Goal: Information Seeking & Learning: Learn about a topic

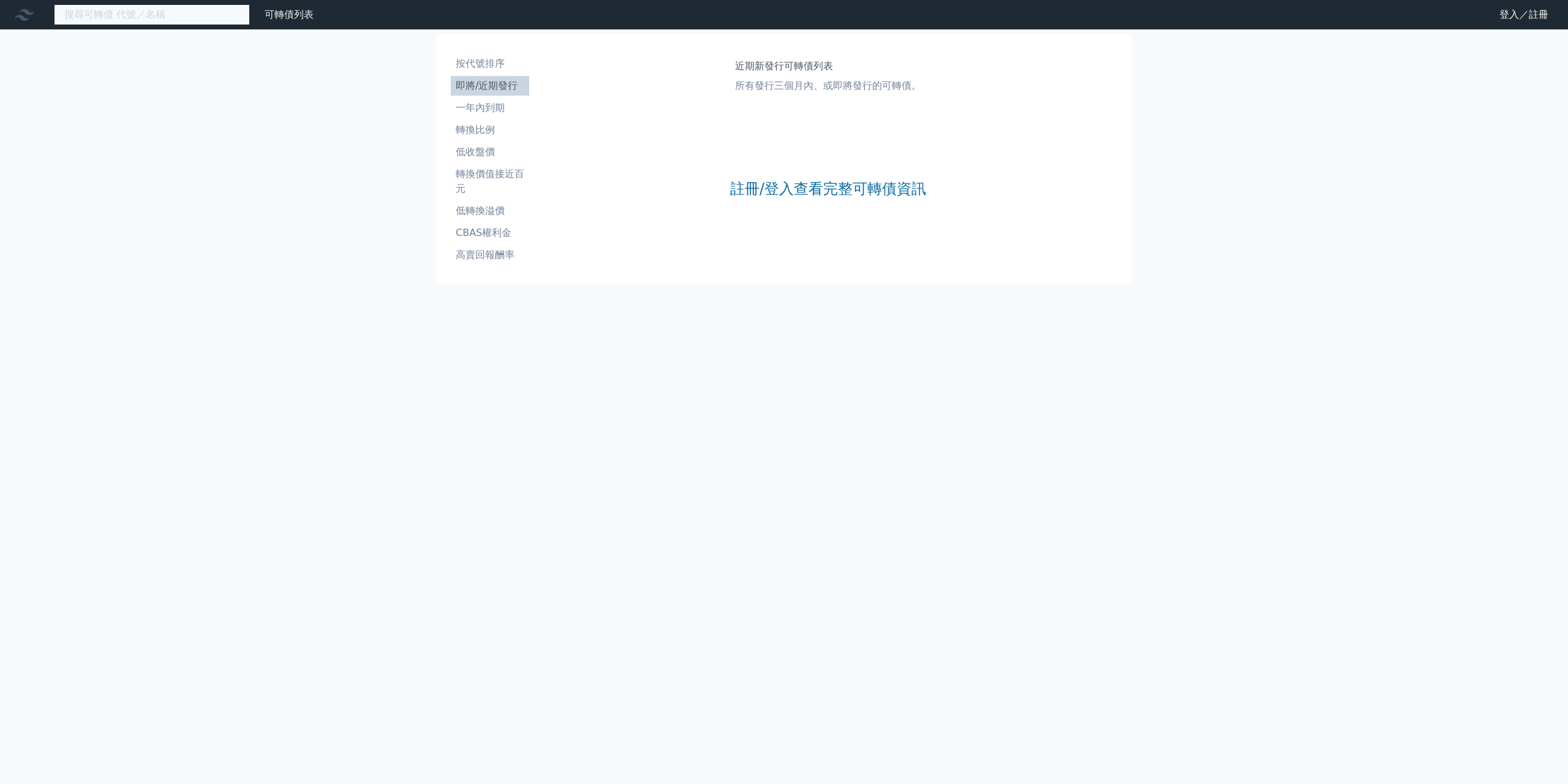
click at [202, 22] on input at bounding box center [151, 14] width 196 height 21
type input "45554"
click at [789, 188] on link "註冊/登入查看完整可轉債資訊" at bounding box center [827, 189] width 196 height 20
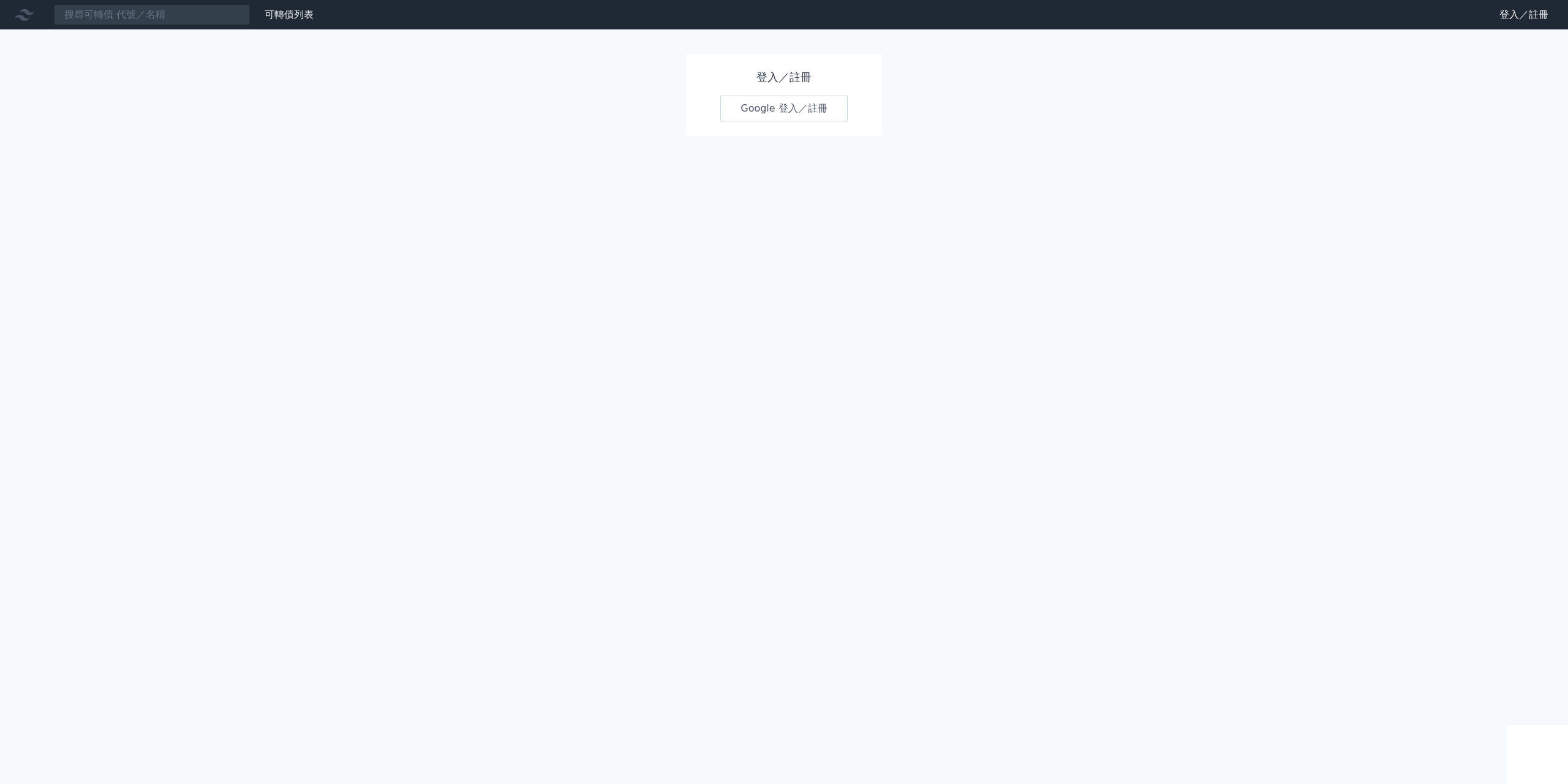
click at [778, 112] on link "Google 登入／註冊" at bounding box center [784, 108] width 127 height 26
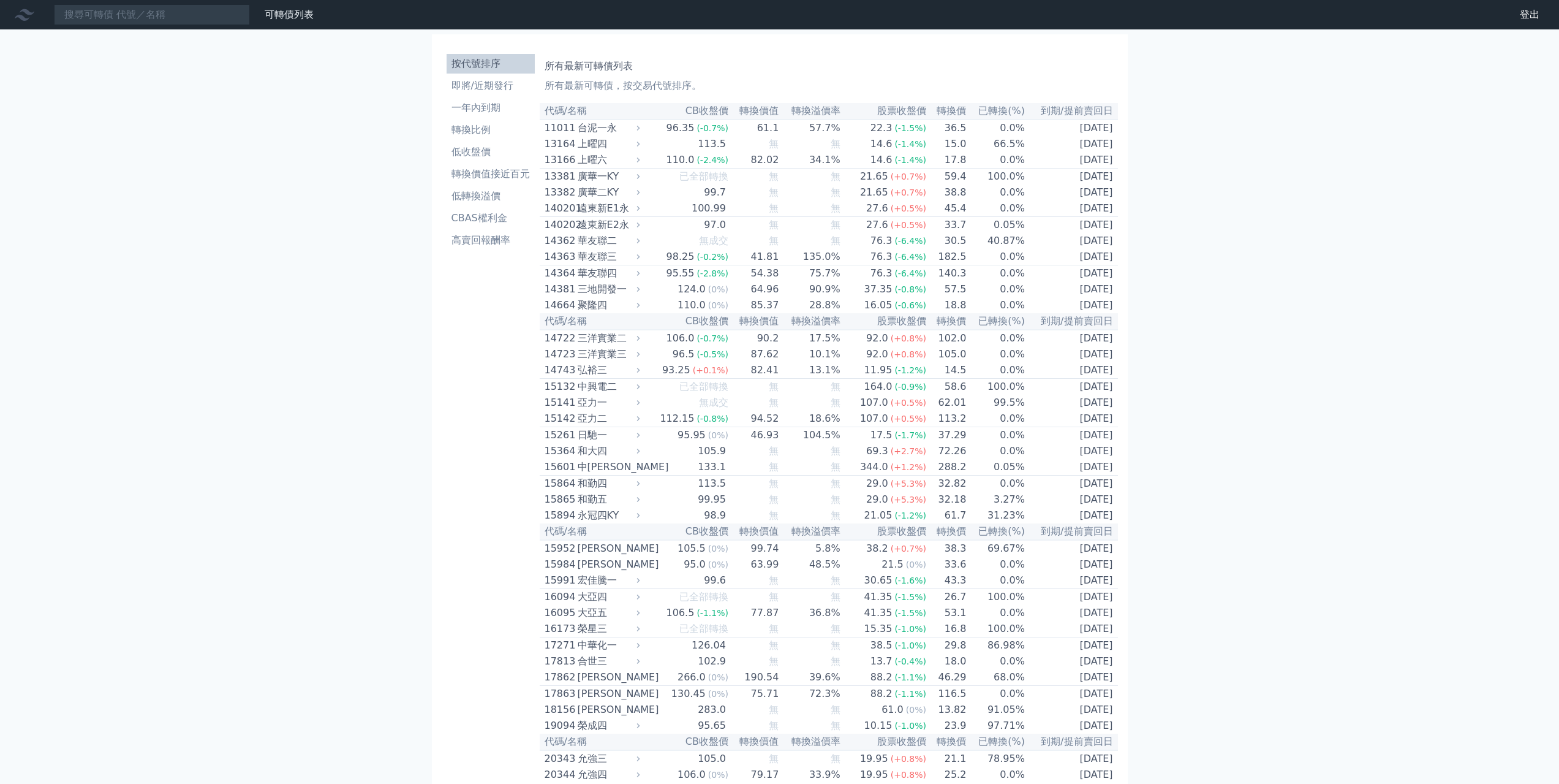
click at [183, 8] on input at bounding box center [151, 14] width 196 height 21
type input "45554"
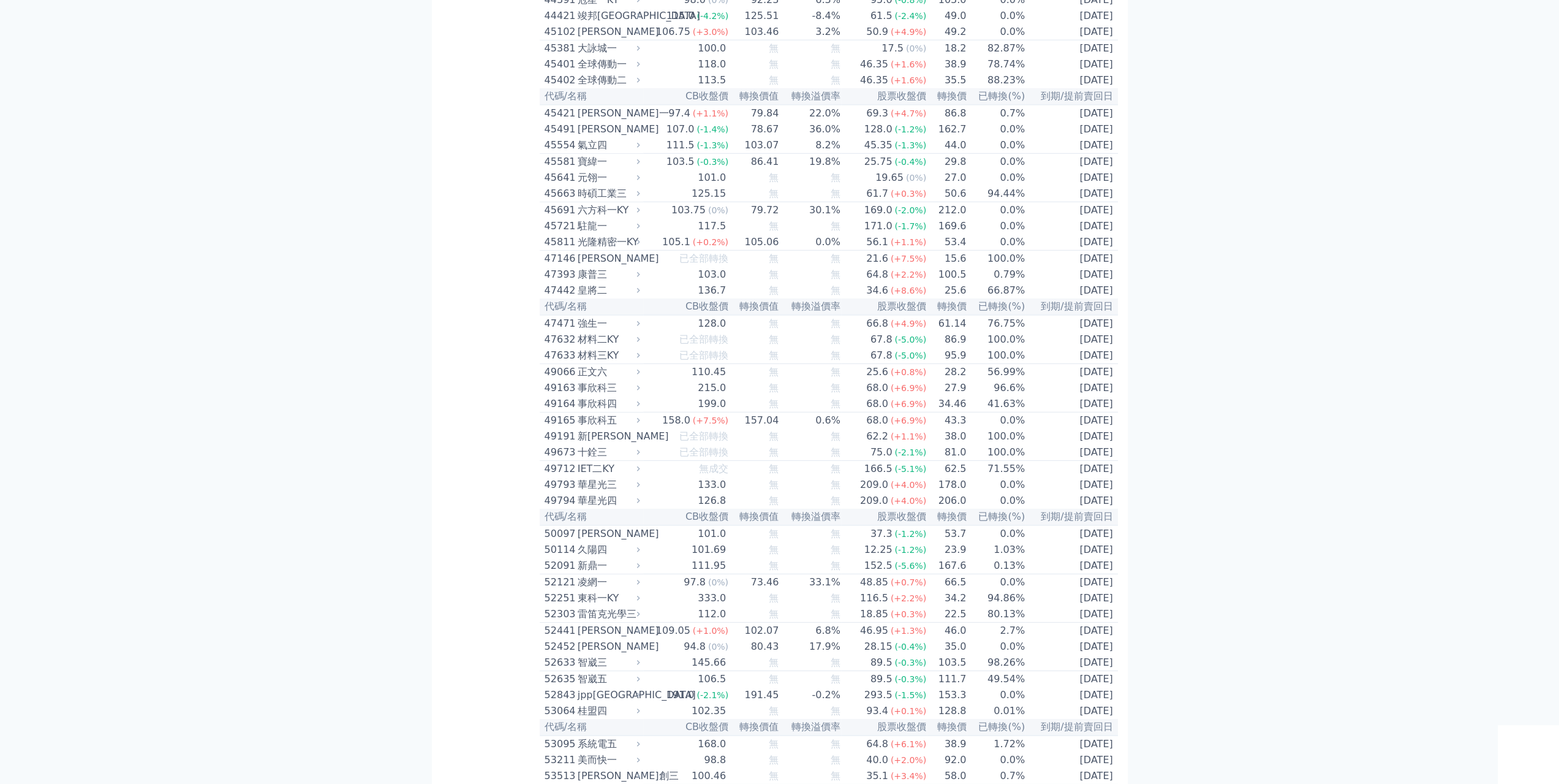
scroll to position [3431, 0]
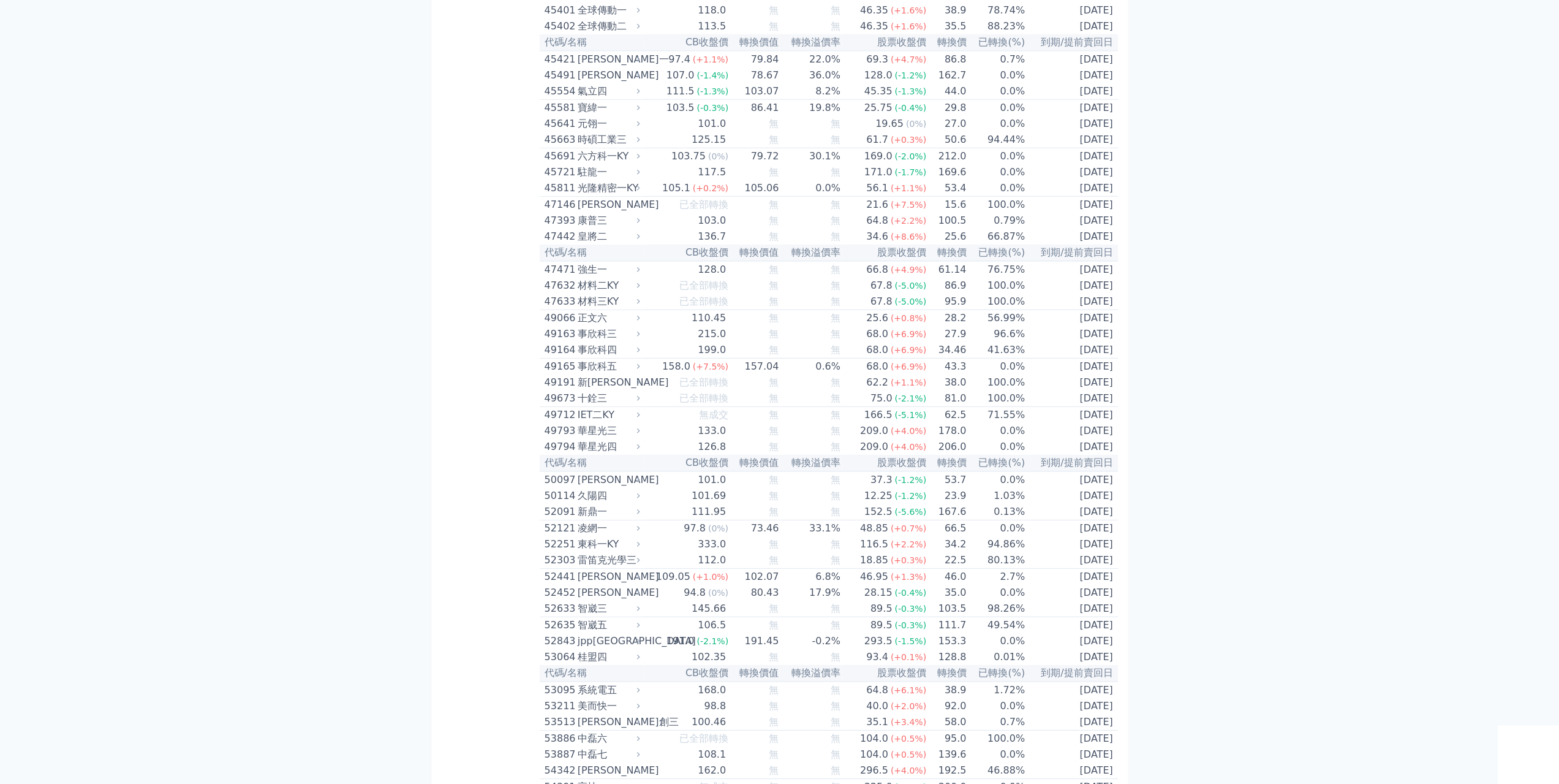
click at [597, 98] on div "氣立四" at bounding box center [607, 92] width 60 height 15
click at [598, 98] on div "氣立四" at bounding box center [607, 92] width 60 height 15
click at [567, 98] on div "45554" at bounding box center [559, 92] width 30 height 15
click at [570, 98] on div "45554" at bounding box center [559, 92] width 30 height 15
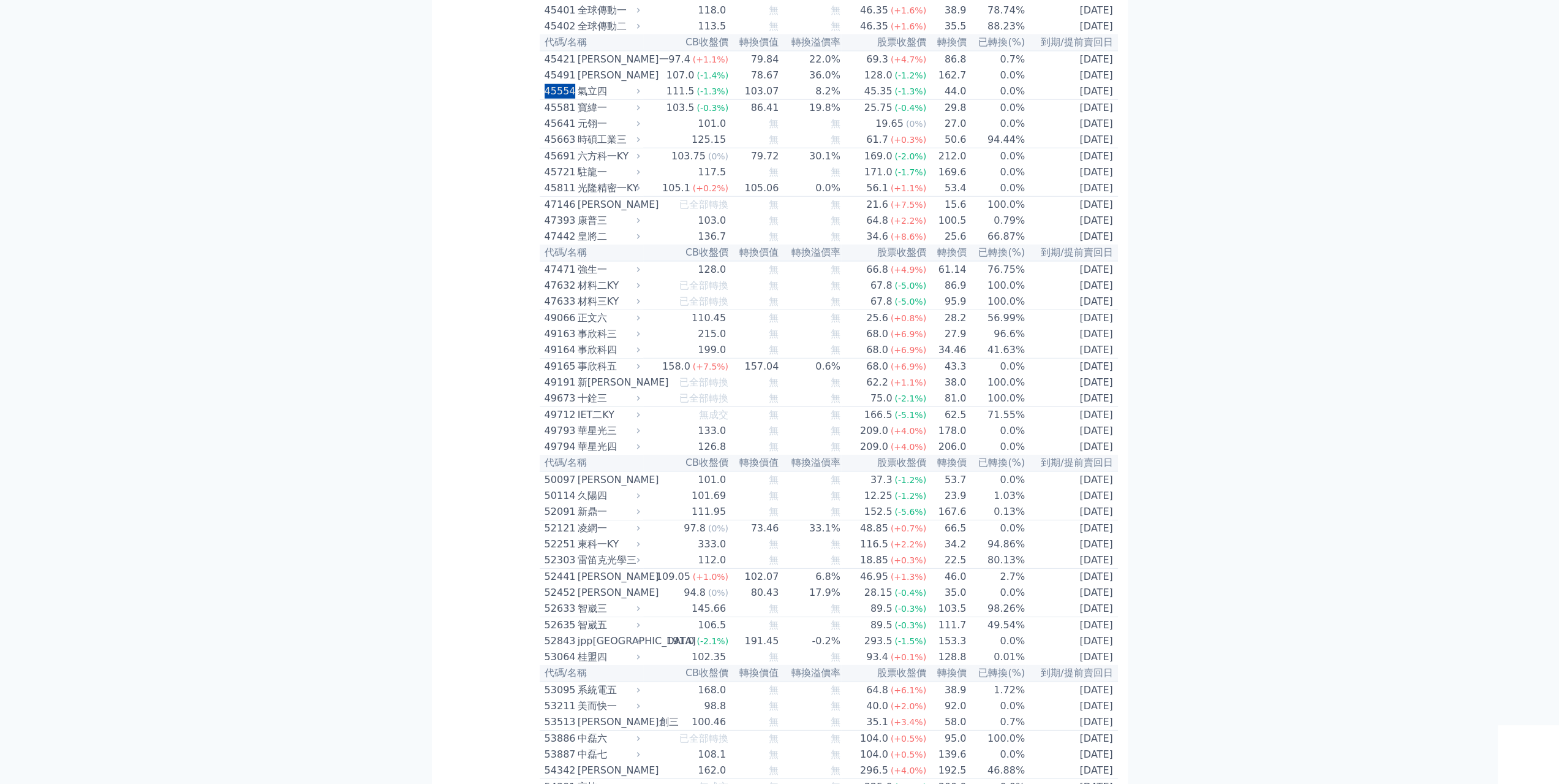
click at [570, 98] on div "45554" at bounding box center [559, 92] width 30 height 15
drag, startPoint x: 696, startPoint y: 302, endPoint x: 750, endPoint y: 302, distance: 54.0
click at [750, 100] on tr "45554 氣立四 111.5 (-1.3%) 103.07 8.2% 45.35 (-1.3%) 44.0 0.0% 2028-06-09" at bounding box center [829, 92] width 578 height 17
drag, startPoint x: 945, startPoint y: 305, endPoint x: 960, endPoint y: 305, distance: 15.0
click at [960, 100] on td "44.0" at bounding box center [947, 92] width 40 height 17
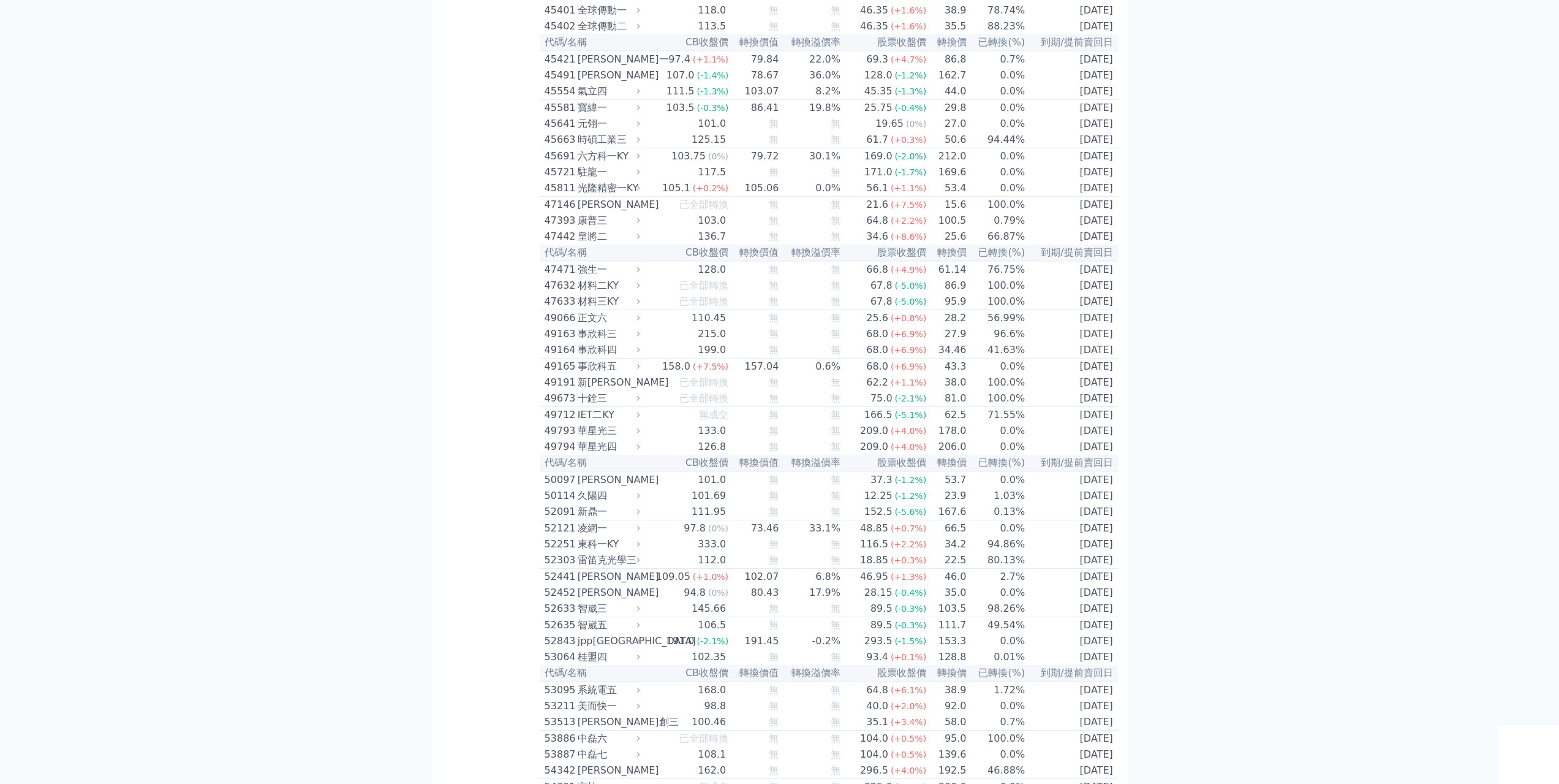
click at [593, 98] on div "氣立四" at bounding box center [607, 92] width 60 height 15
click at [563, 98] on div "45554" at bounding box center [559, 92] width 30 height 15
click at [642, 95] on icon at bounding box center [639, 91] width 8 height 8
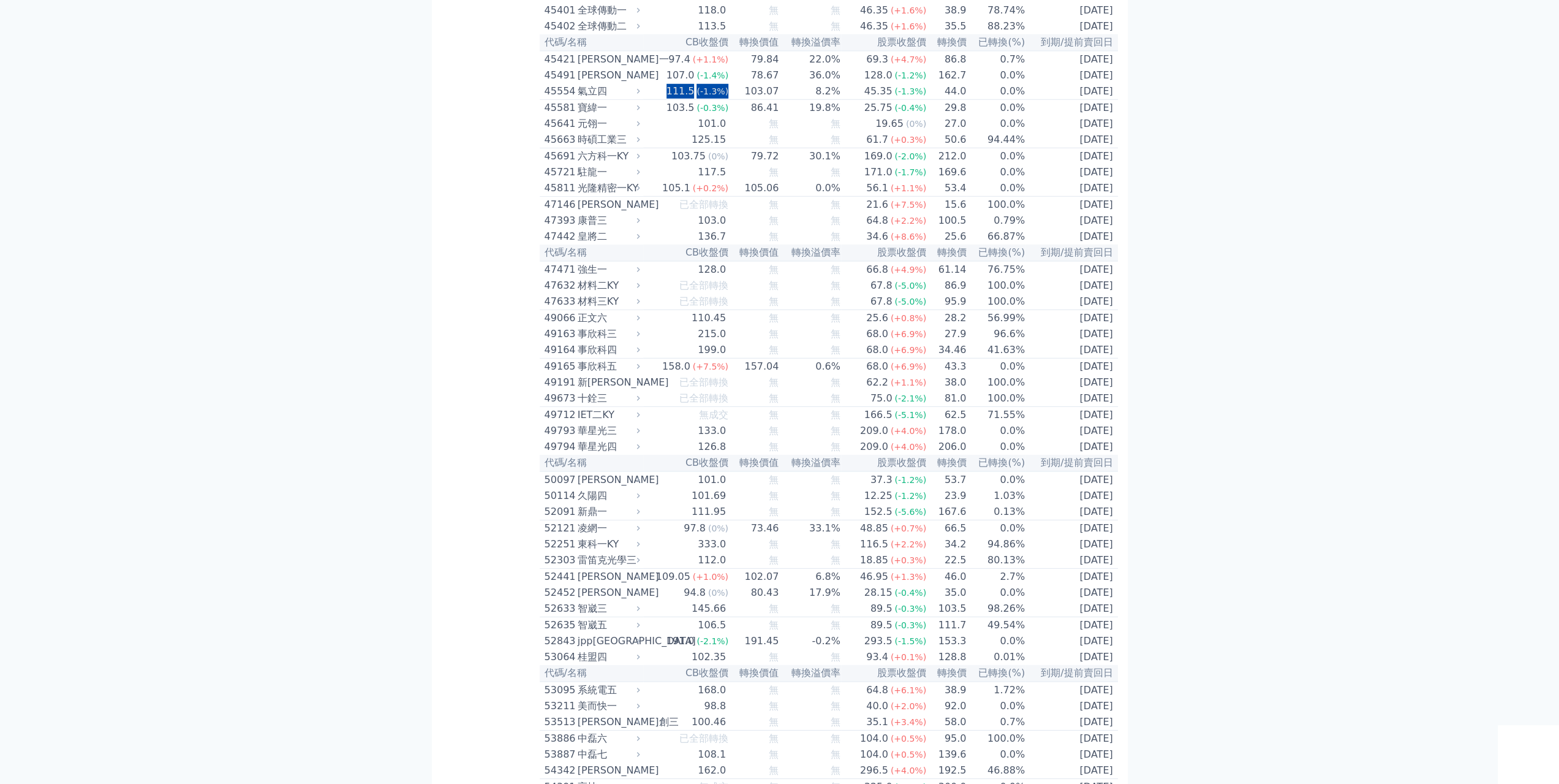
click at [642, 95] on icon at bounding box center [639, 91] width 8 height 8
click at [582, 98] on div "氣立四" at bounding box center [607, 92] width 60 height 15
click at [568, 98] on div "45554" at bounding box center [559, 92] width 30 height 15
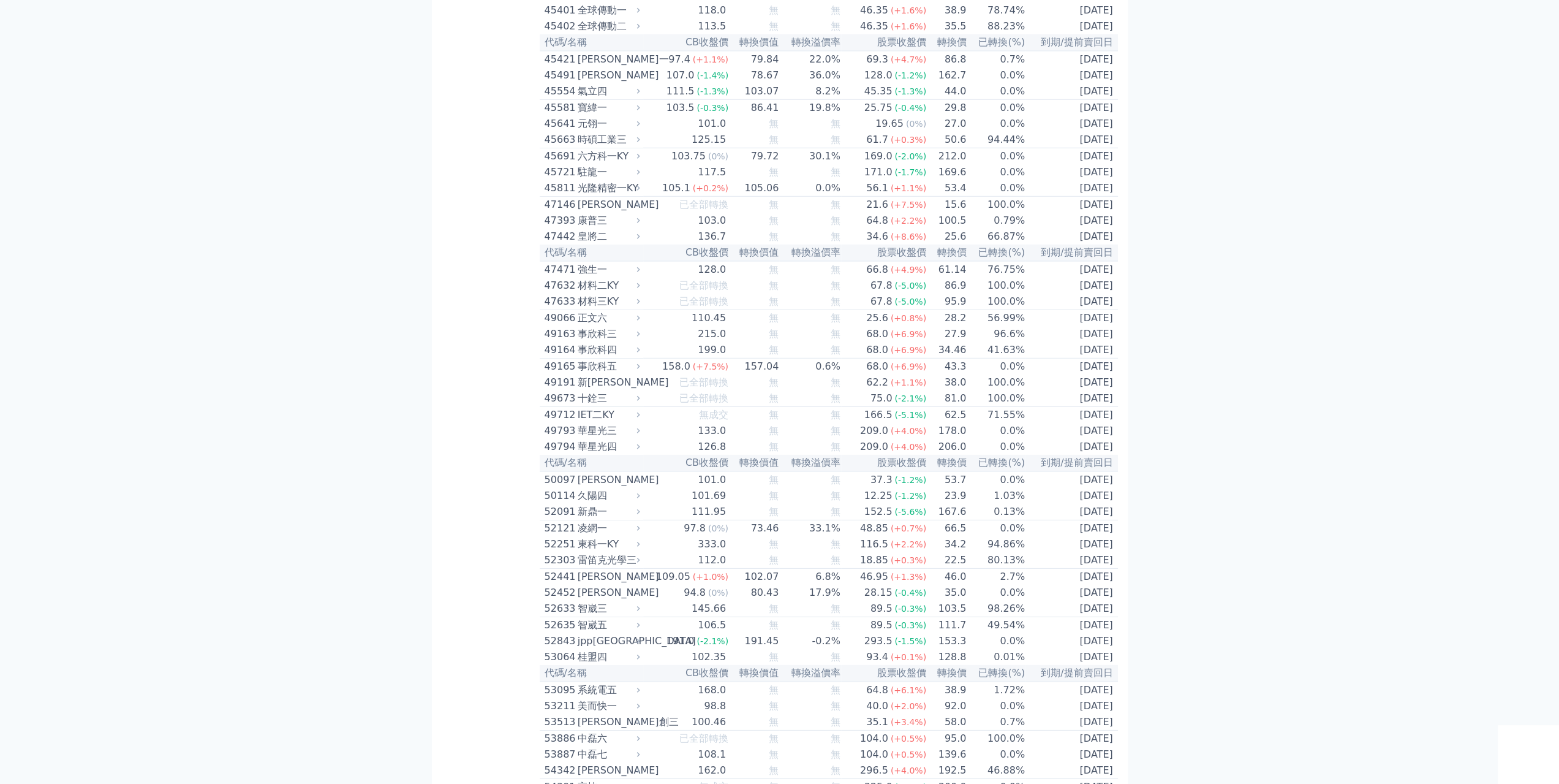
click at [568, 98] on div "45554" at bounding box center [559, 92] width 30 height 15
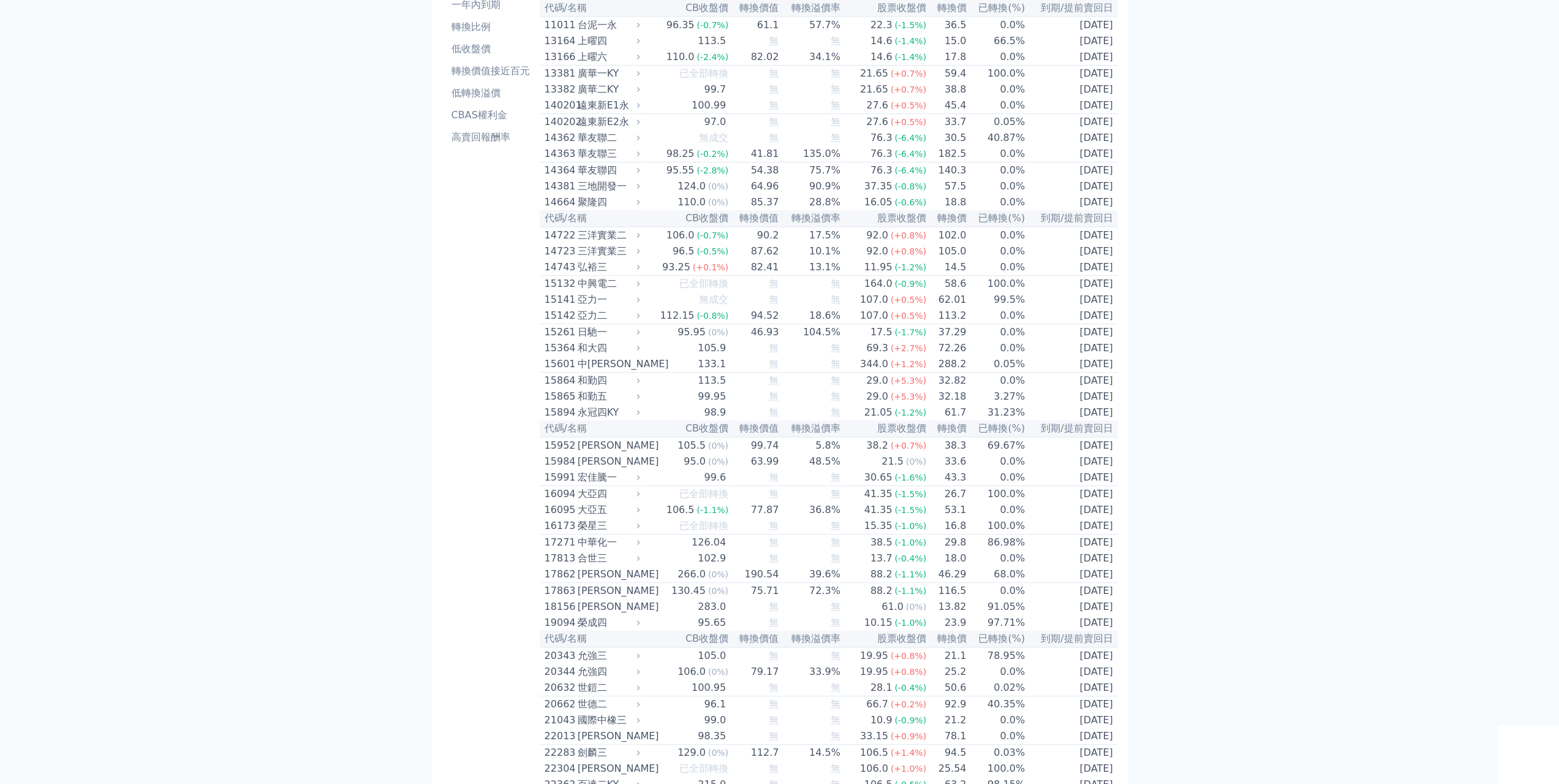
scroll to position [0, 0]
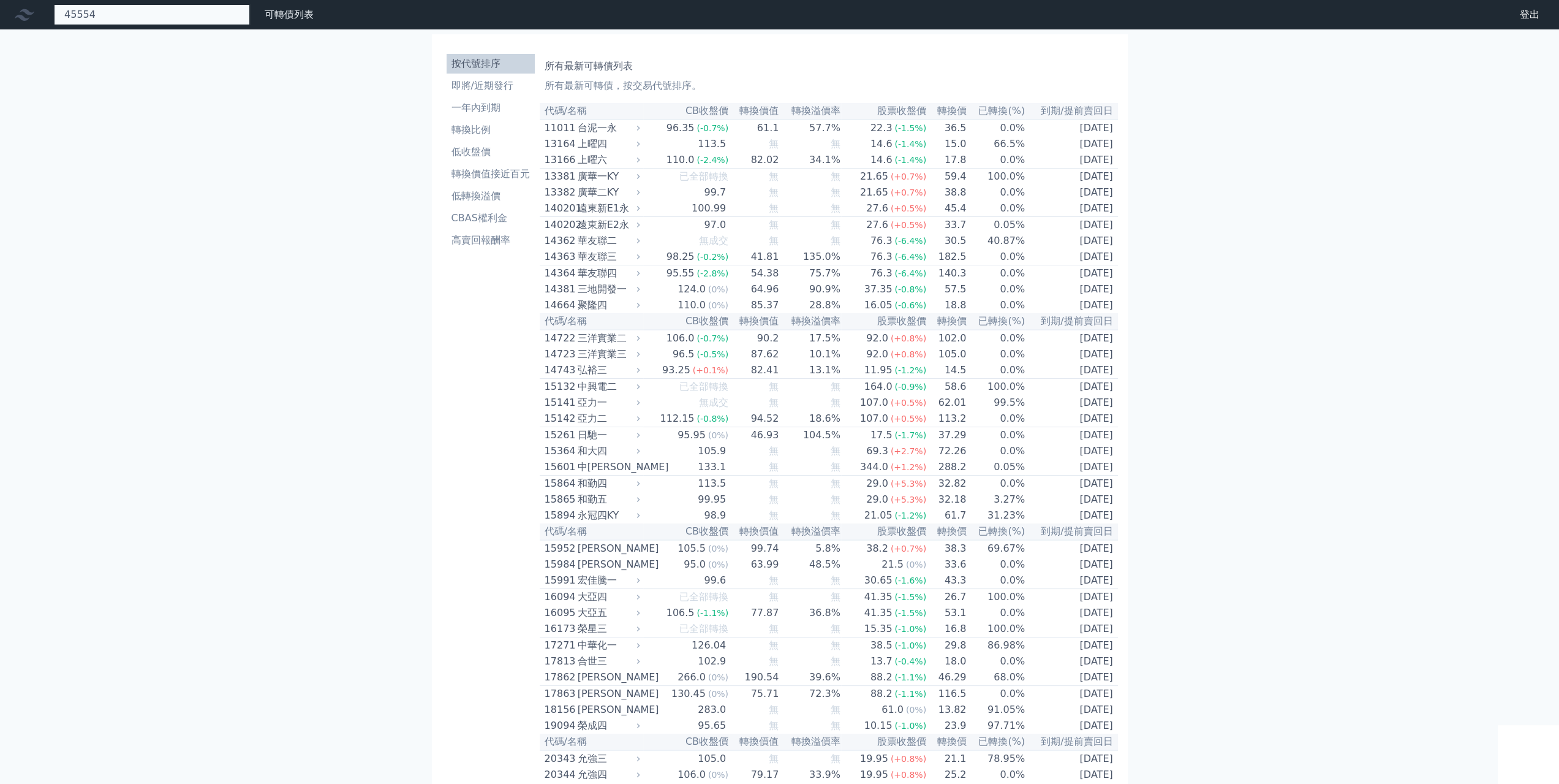
click at [148, 19] on input "45554" at bounding box center [151, 14] width 196 height 21
click at [0, 0] on link "財務數據" at bounding box center [0, 0] width 0 height 0
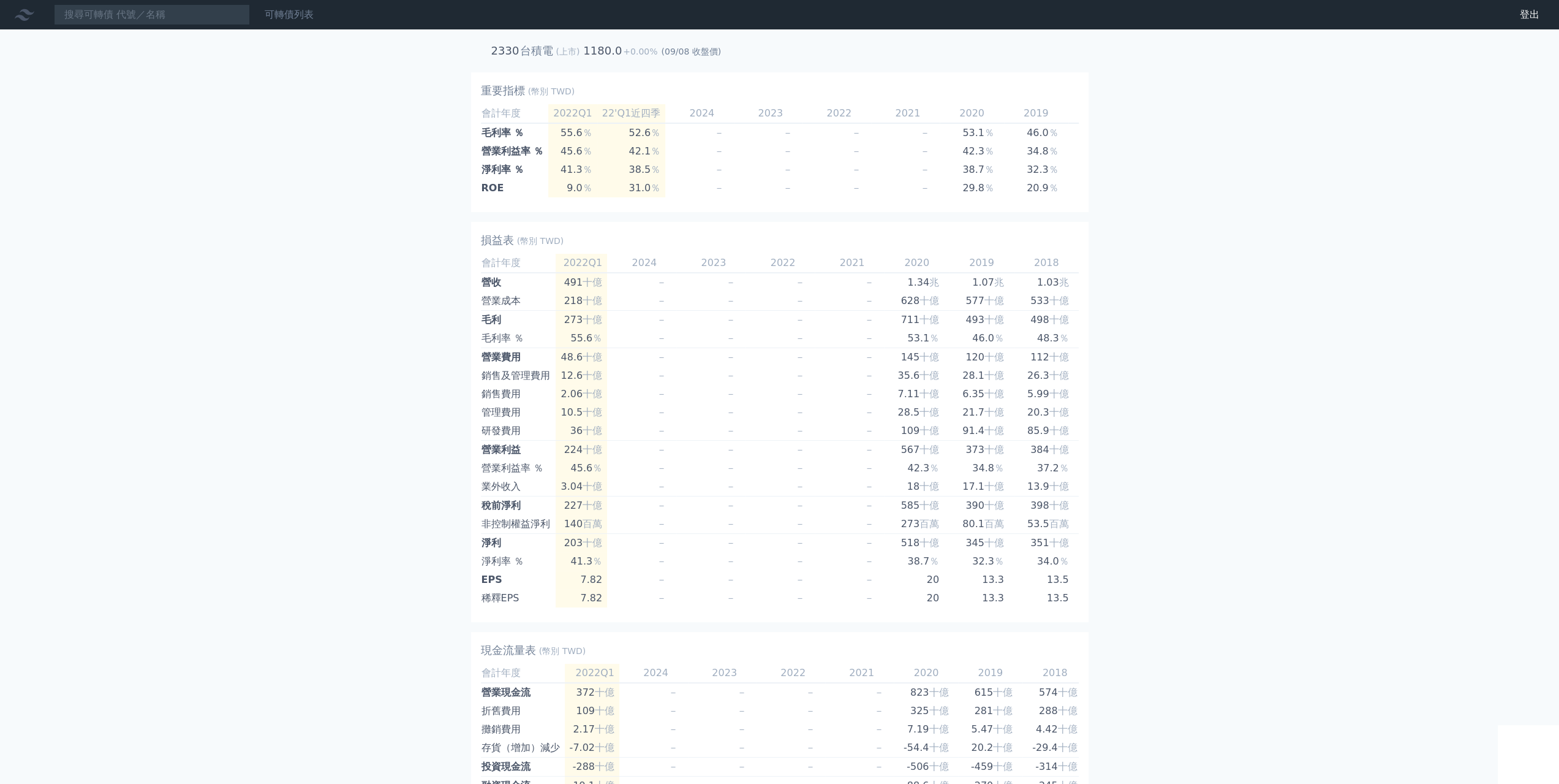
click at [281, 17] on link "可轉債列表" at bounding box center [288, 14] width 49 height 12
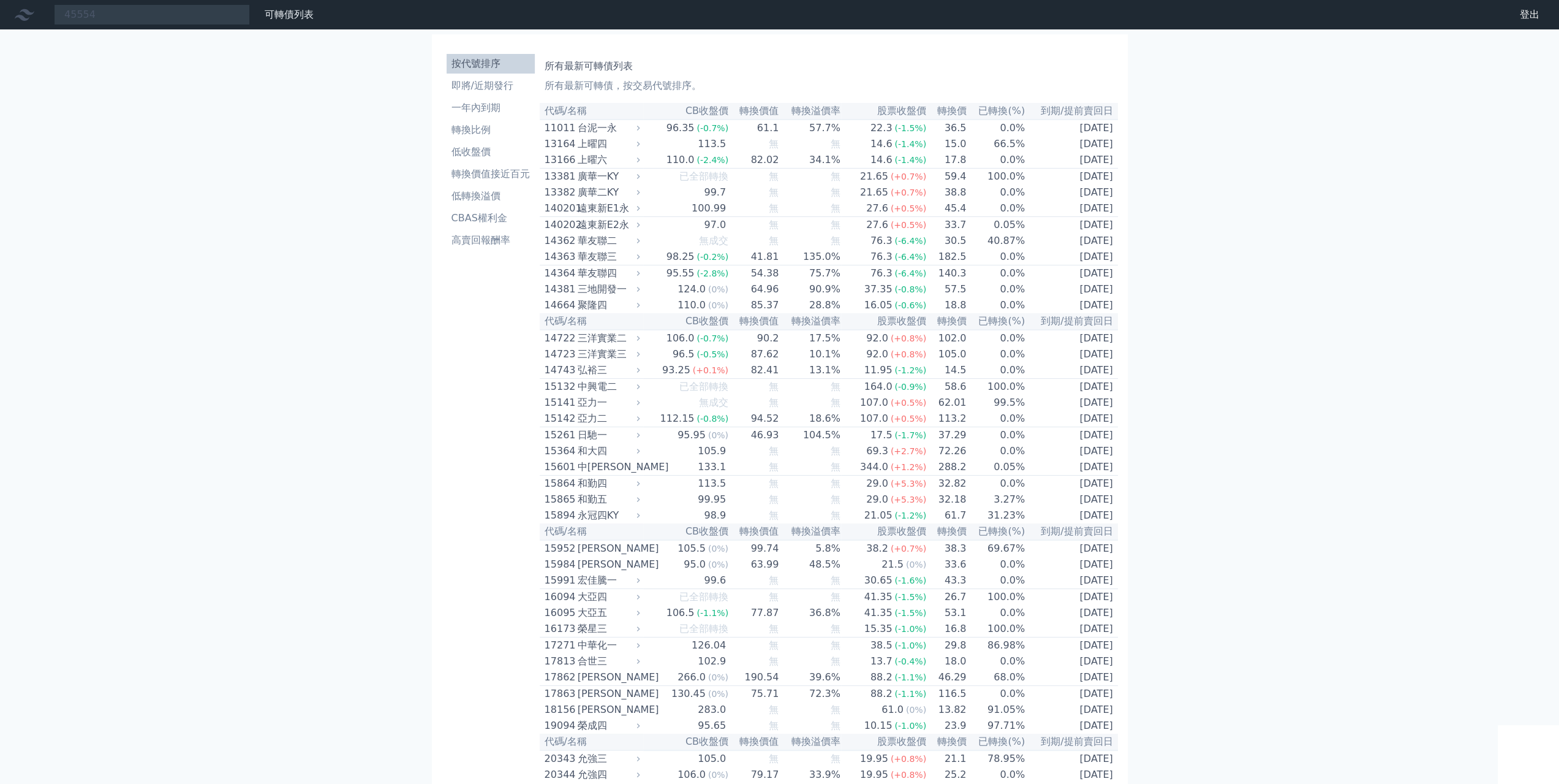
type input "45554"
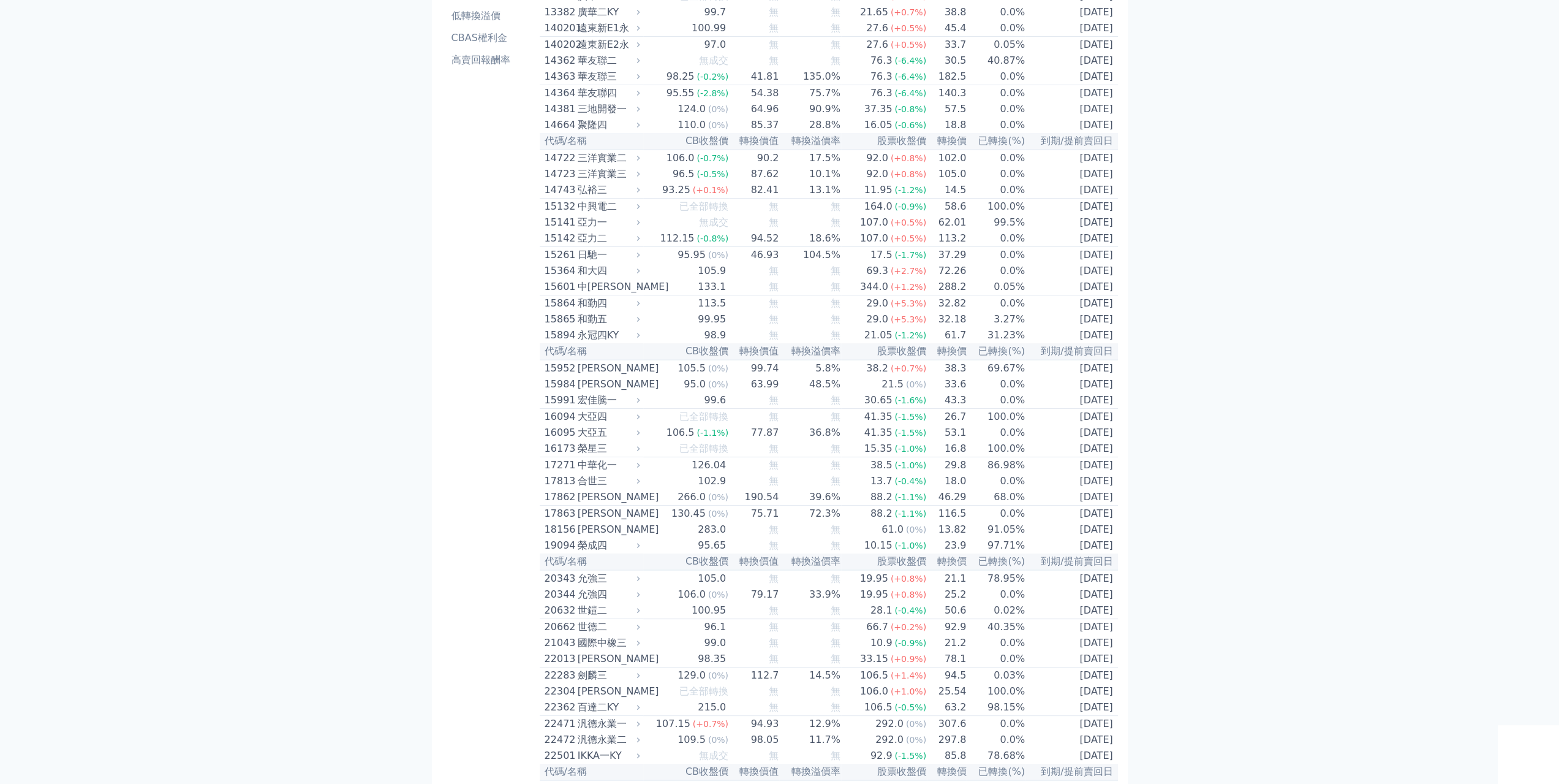
scroll to position [183, 0]
